Goal: Use online tool/utility

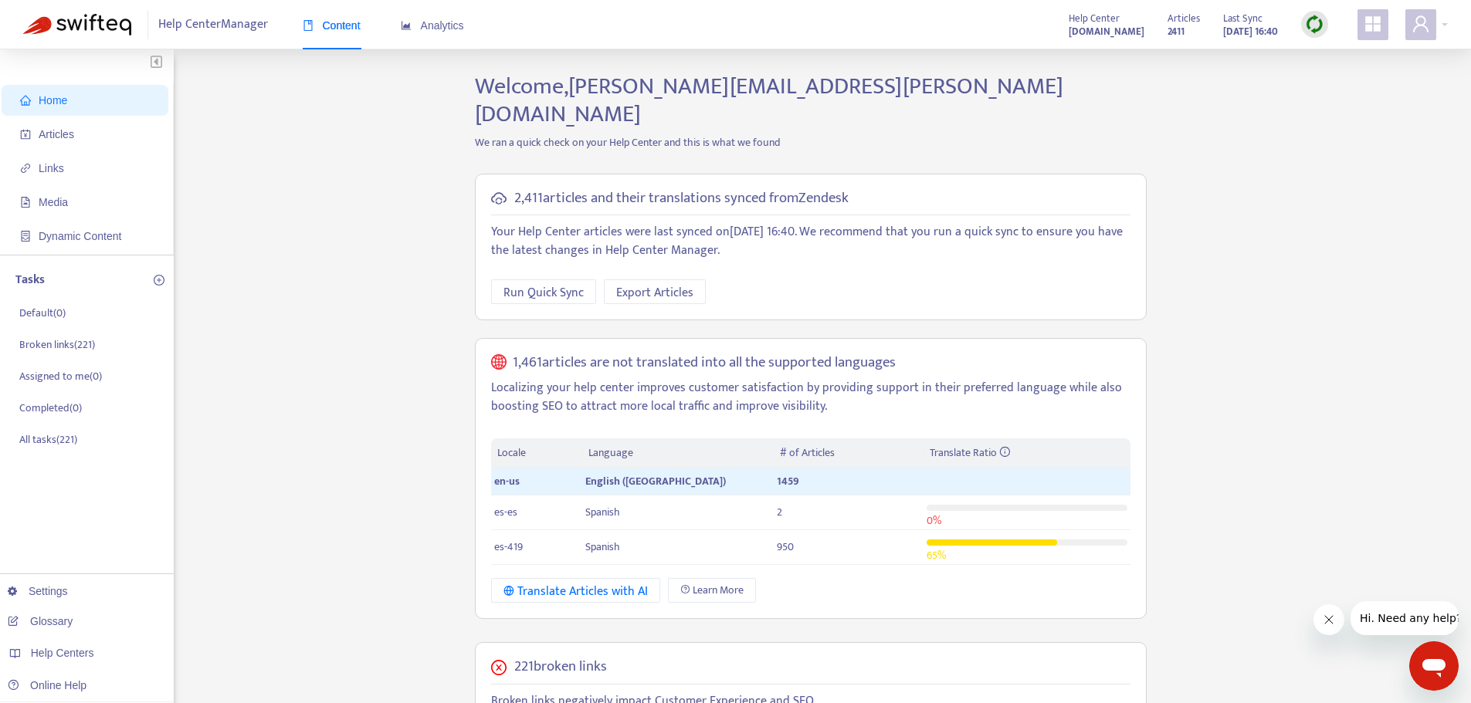
click at [1087, 27] on strong "[DOMAIN_NAME]" at bounding box center [1106, 31] width 76 height 17
click at [1423, 32] on icon "user" at bounding box center [1420, 24] width 19 height 19
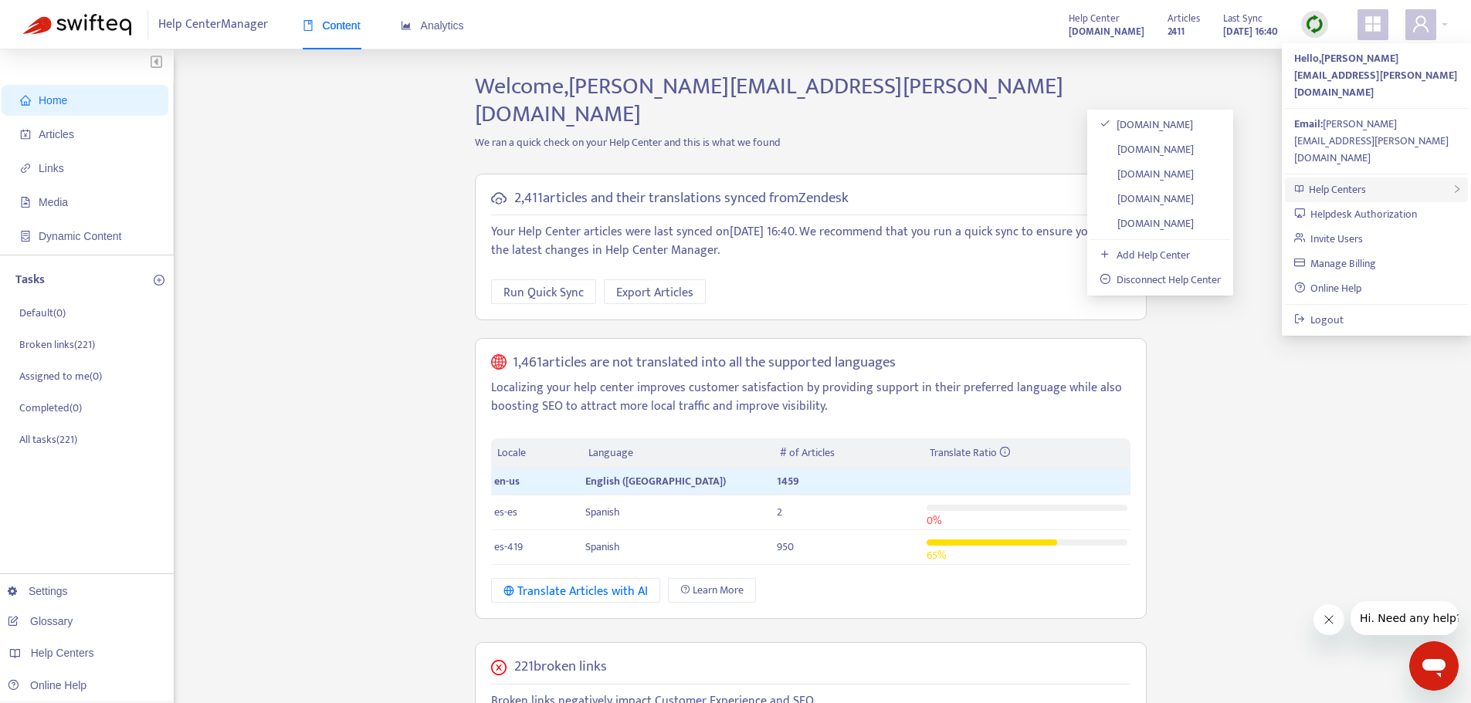
click at [1367, 178] on div "Help Centers" at bounding box center [1376, 190] width 183 height 25
click at [1170, 225] on link "[DOMAIN_NAME]" at bounding box center [1146, 224] width 94 height 18
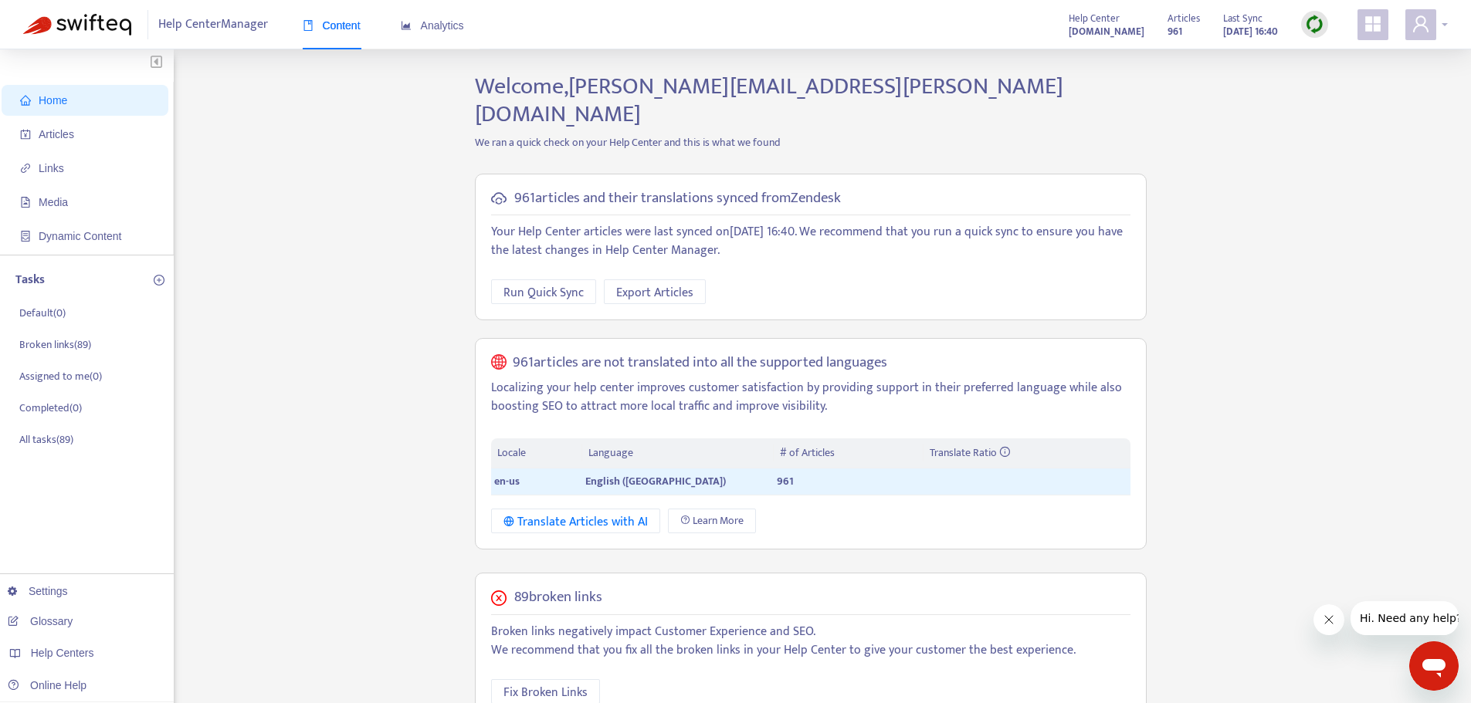
click at [1417, 25] on icon "user" at bounding box center [1420, 24] width 19 height 19
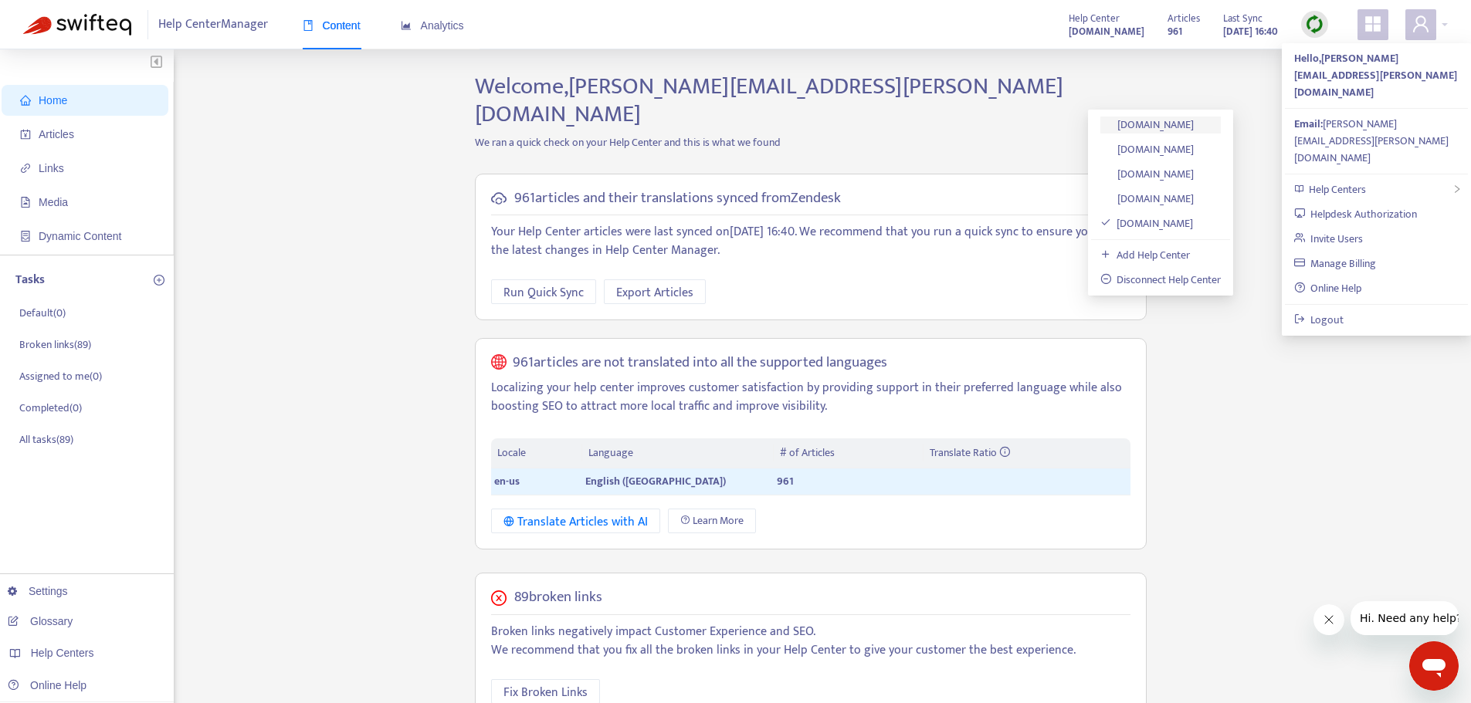
click at [1181, 128] on link "[DOMAIN_NAME]" at bounding box center [1147, 125] width 94 height 18
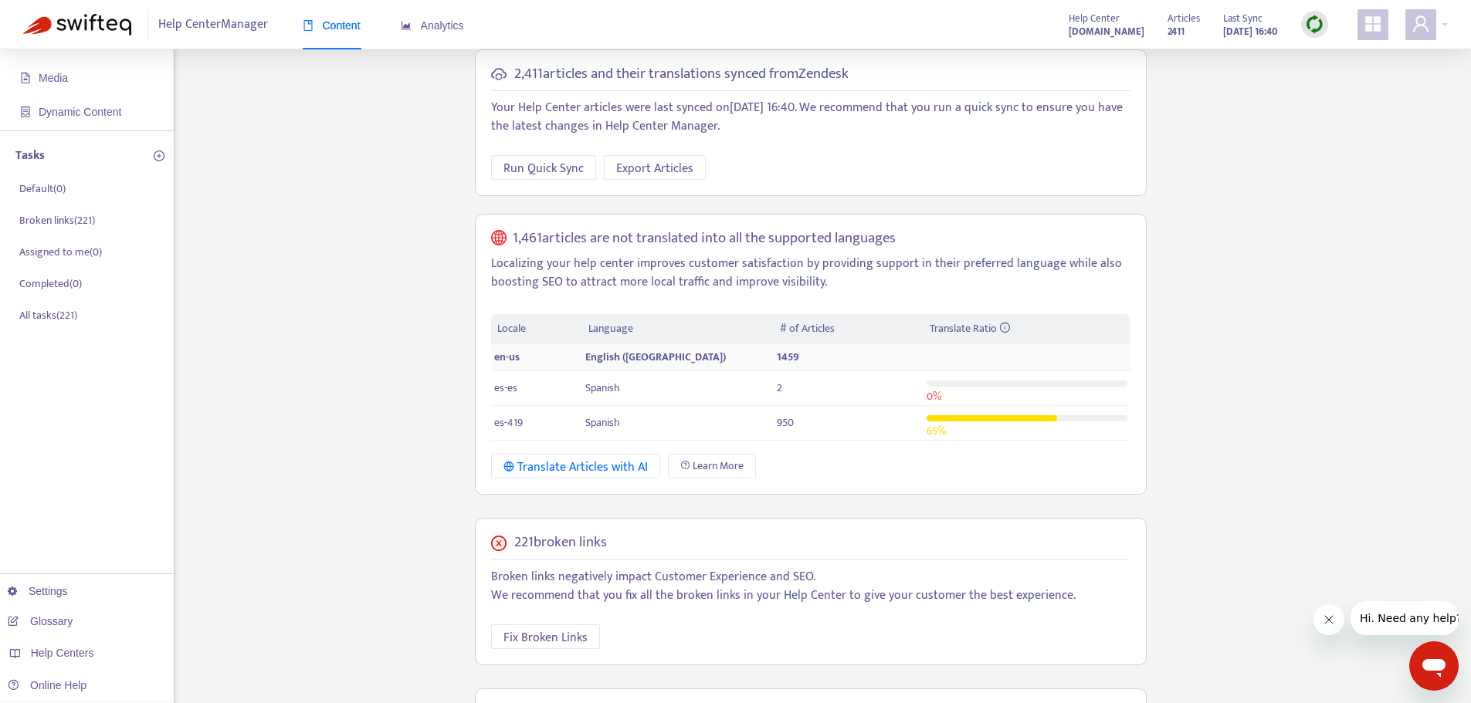
scroll to position [107, 0]
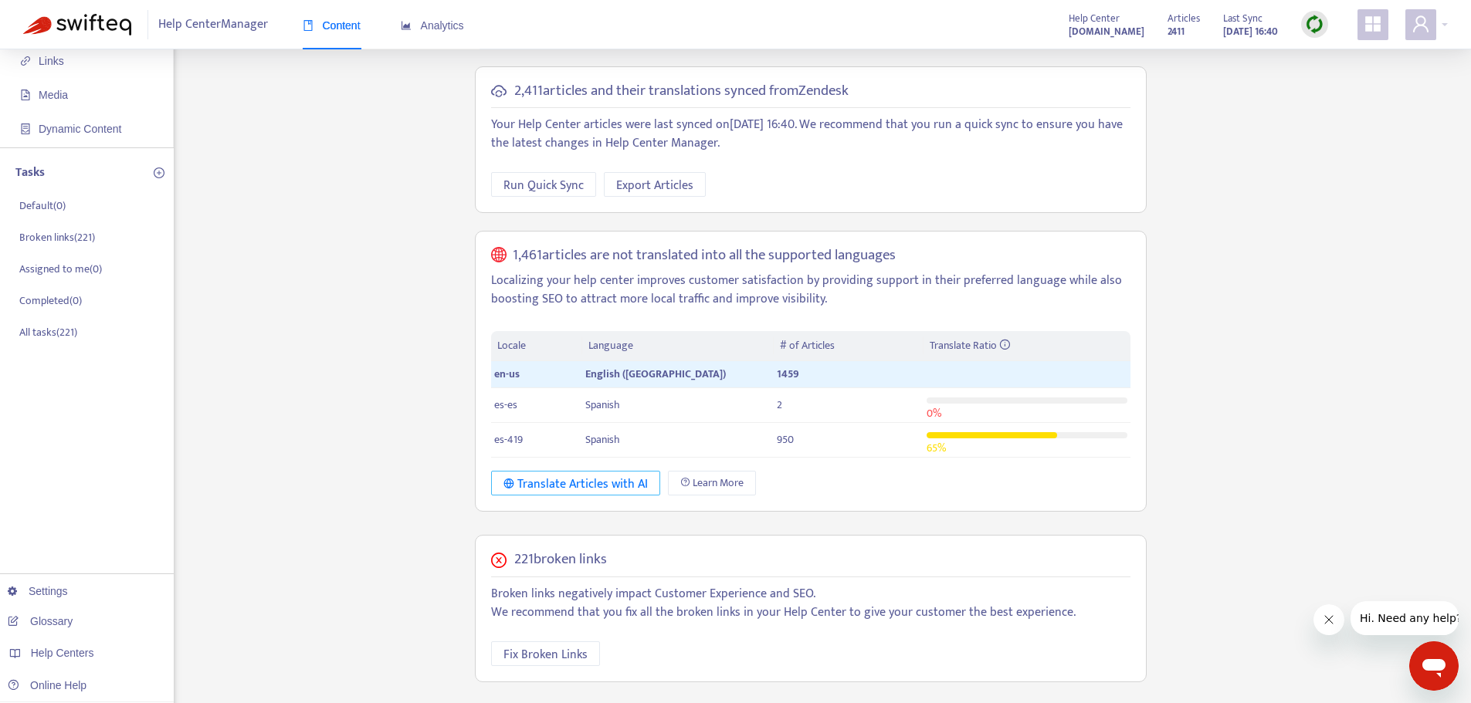
click at [605, 475] on div "Translate Articles with AI" at bounding box center [575, 484] width 144 height 19
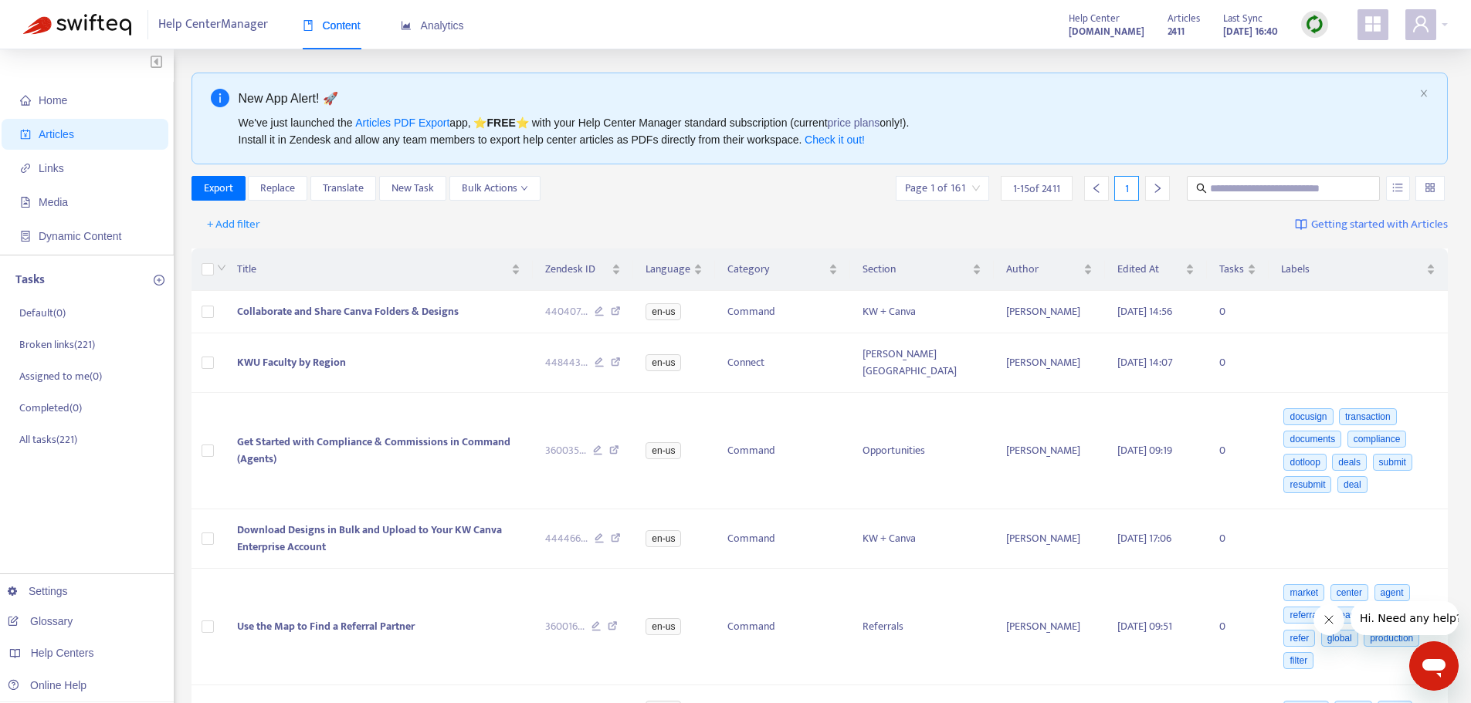
click at [805, 201] on div "Export Replace Translate New Task Bulk Actions Page 1 of 161 1 - 15 of 2411 1" at bounding box center [819, 191] width 1257 height 31
click at [788, 18] on div "Help Center Manager Content Analytics Help Center [DOMAIN_NAME] Articles 2411 L…" at bounding box center [735, 24] width 1471 height 49
